Goal: Task Accomplishment & Management: Complete application form

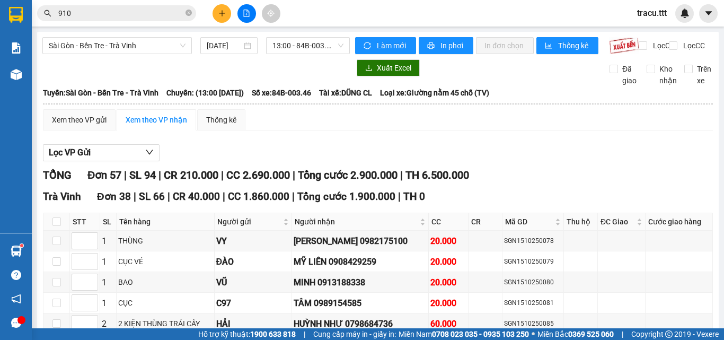
click at [179, 16] on input "910" at bounding box center [120, 13] width 125 height 12
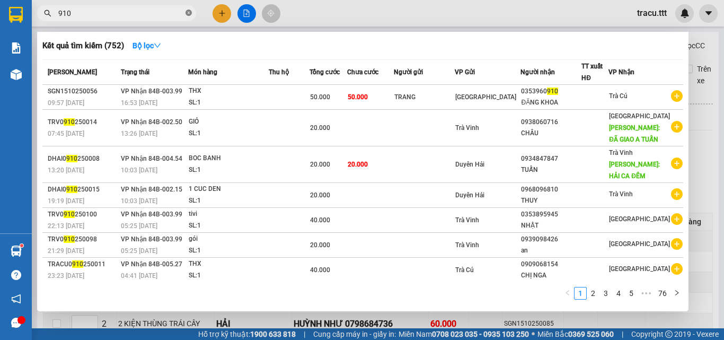
click at [188, 14] on icon "close-circle" at bounding box center [189, 13] width 6 height 6
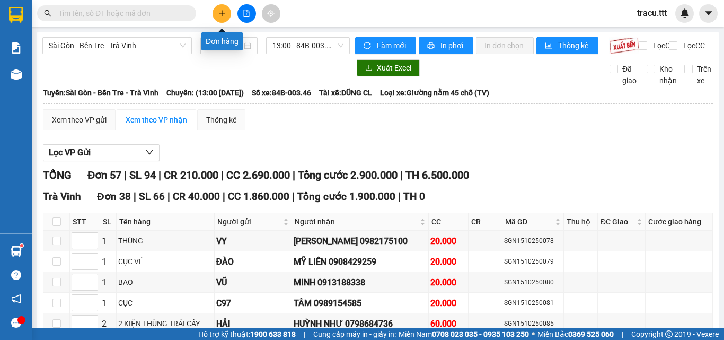
click at [224, 17] on button at bounding box center [222, 13] width 19 height 19
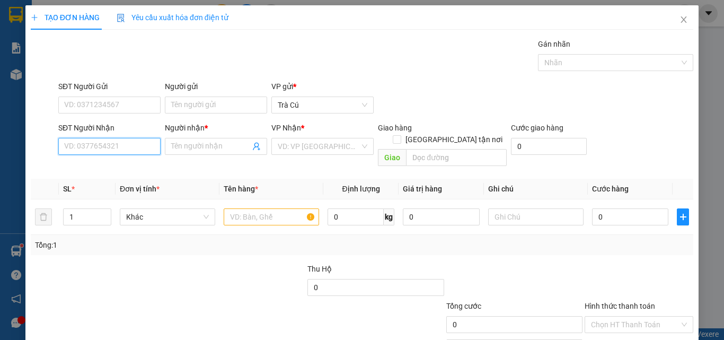
click at [139, 147] on input "SĐT Người Nhận" at bounding box center [109, 146] width 102 height 17
click at [118, 143] on input "0327287778" at bounding box center [109, 146] width 102 height 17
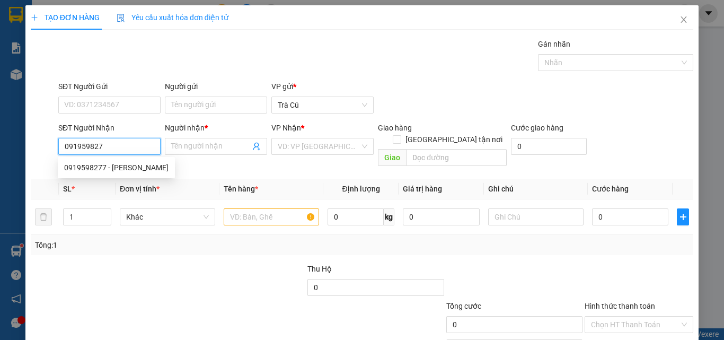
type input "0919598277"
click at [127, 171] on div "0919598277 - [PERSON_NAME]" at bounding box center [116, 168] width 104 height 12
type input "[PERSON_NAME]"
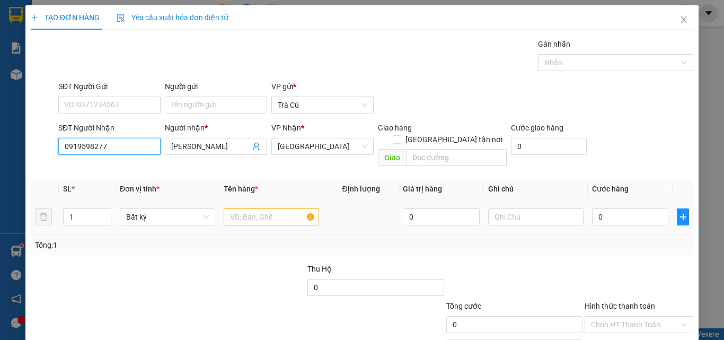
type input "0919598277"
click at [235, 208] on input "text" at bounding box center [271, 216] width 95 height 17
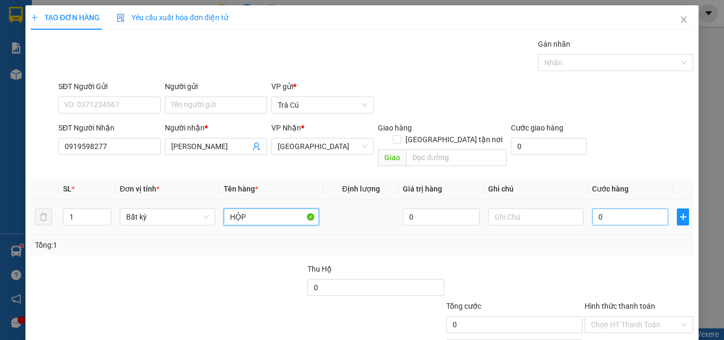
type input "HỘP"
click at [607, 208] on input "0" at bounding box center [630, 216] width 76 height 17
type input "2"
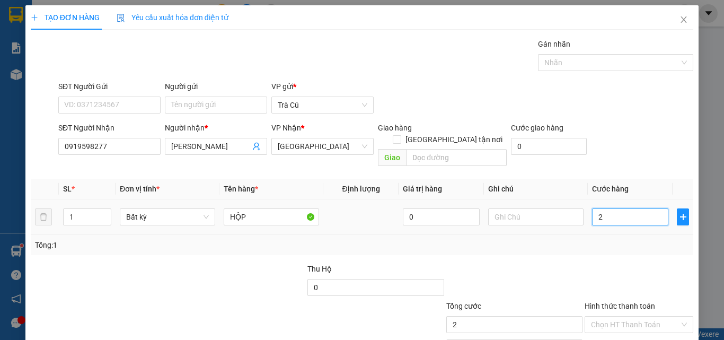
type input "20"
click at [673, 318] on div "Chọn HT Thanh Toán" at bounding box center [639, 324] width 109 height 17
type input "20.000"
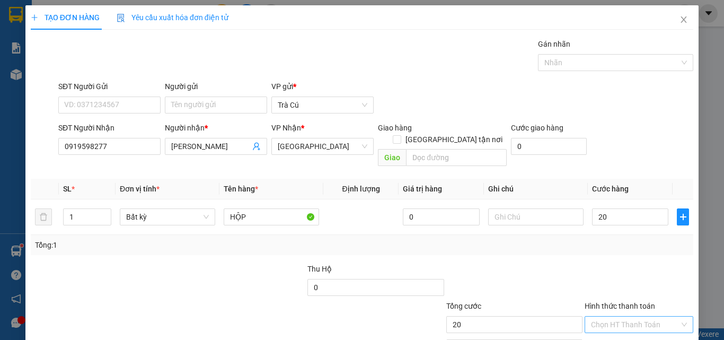
type input "20.000"
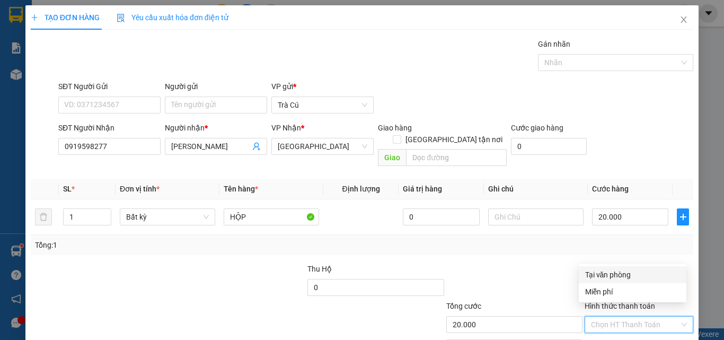
click at [613, 274] on div "Tại văn phòng" at bounding box center [632, 275] width 95 height 12
type input "0"
click at [619, 316] on span "Tại văn phòng" at bounding box center [639, 324] width 96 height 16
click at [617, 291] on div "Miễn phí" at bounding box center [632, 292] width 95 height 12
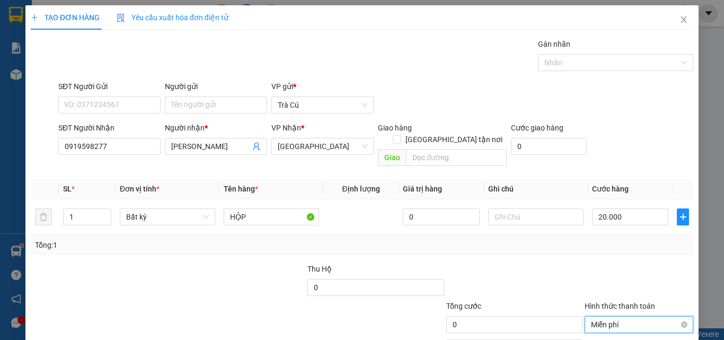
click at [632, 316] on span "Miễn phí" at bounding box center [639, 324] width 96 height 16
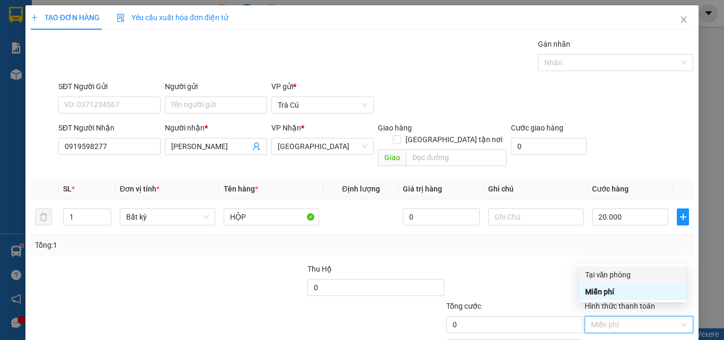
click at [637, 265] on div "Transit Pickup Surcharge Ids Transit Deliver Surcharge Ids Transit Deliver Surc…" at bounding box center [362, 210] width 663 height 345
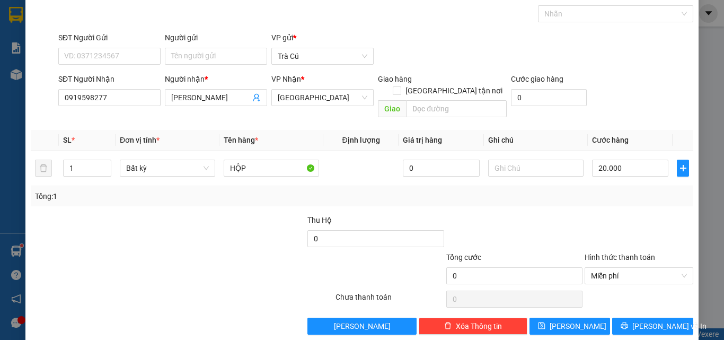
scroll to position [52, 0]
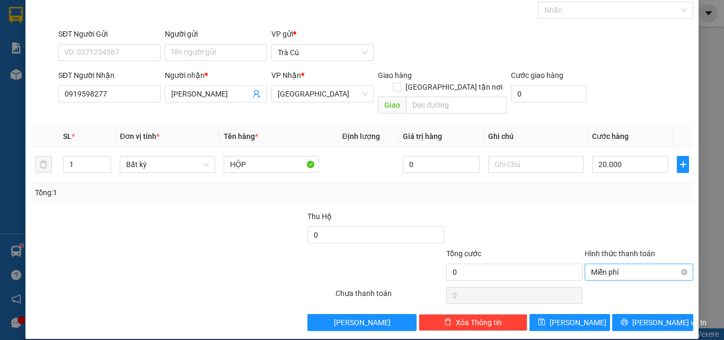
click at [652, 264] on span "Miễn phí" at bounding box center [639, 272] width 96 height 16
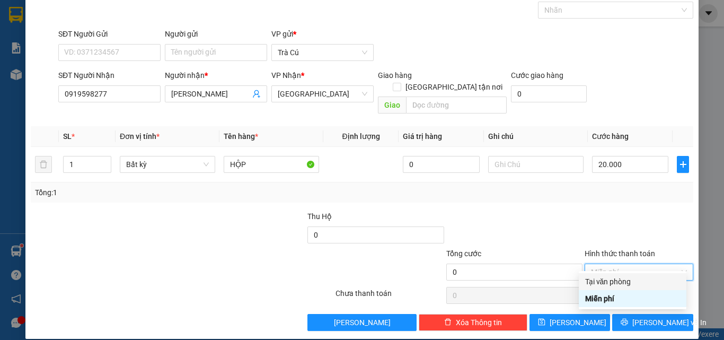
click at [607, 219] on div at bounding box center [639, 228] width 111 height 37
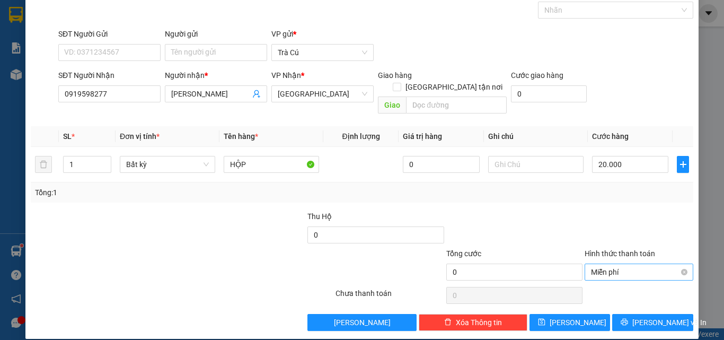
click at [680, 263] on div "Miễn phí" at bounding box center [639, 271] width 109 height 17
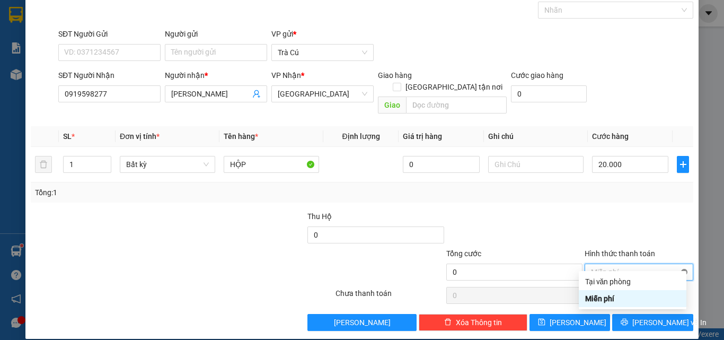
type input "20.000"
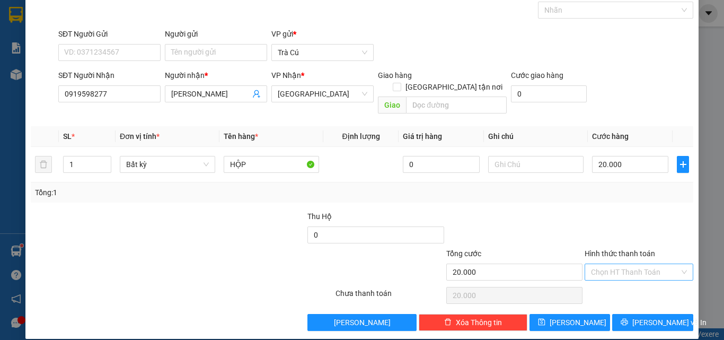
click at [654, 210] on div at bounding box center [639, 228] width 111 height 37
click at [647, 316] on span "[PERSON_NAME] và In" at bounding box center [669, 322] width 74 height 12
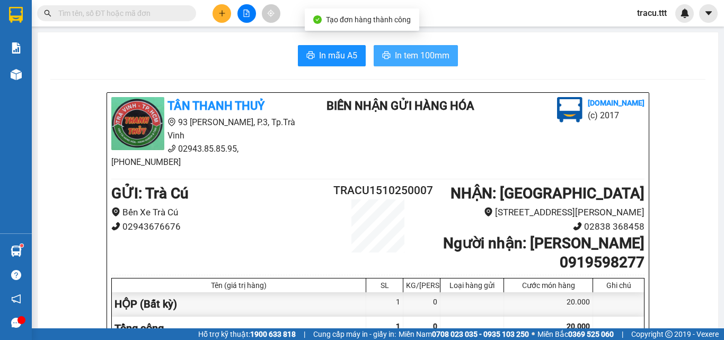
click at [418, 62] on span "In tem 100mm" at bounding box center [422, 55] width 55 height 13
